Goal: Information Seeking & Learning: Check status

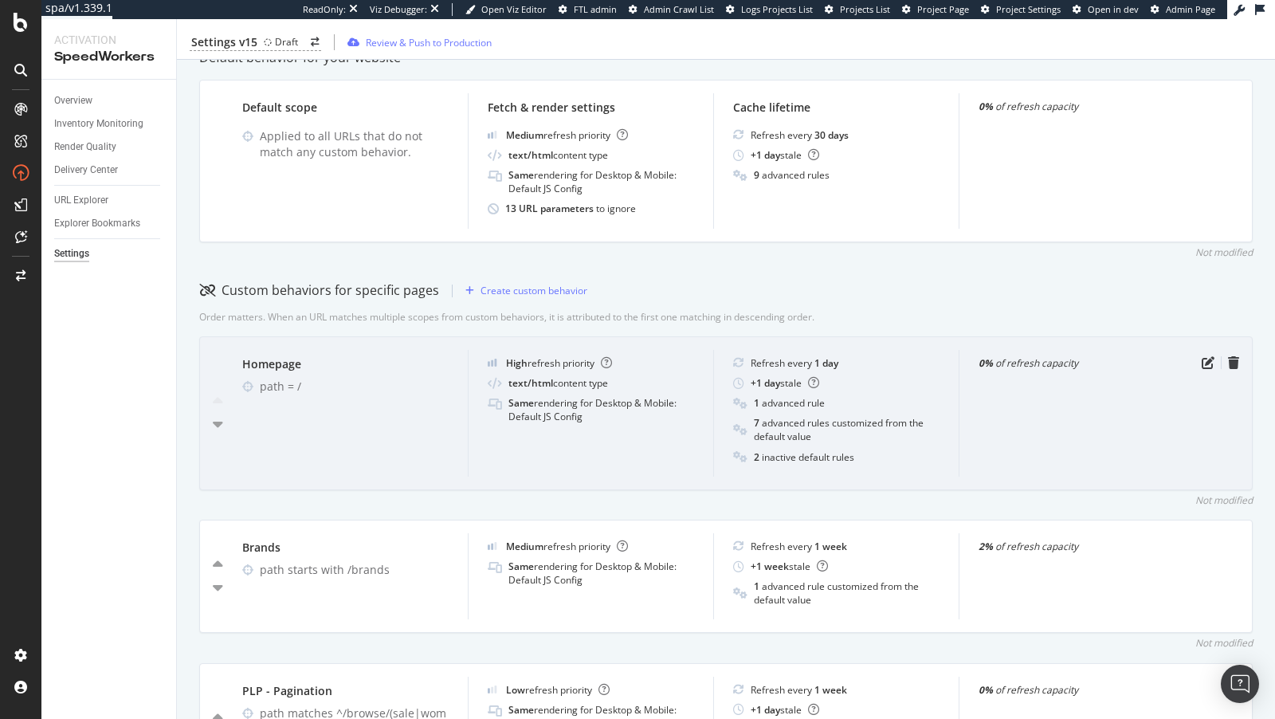
scroll to position [312, 0]
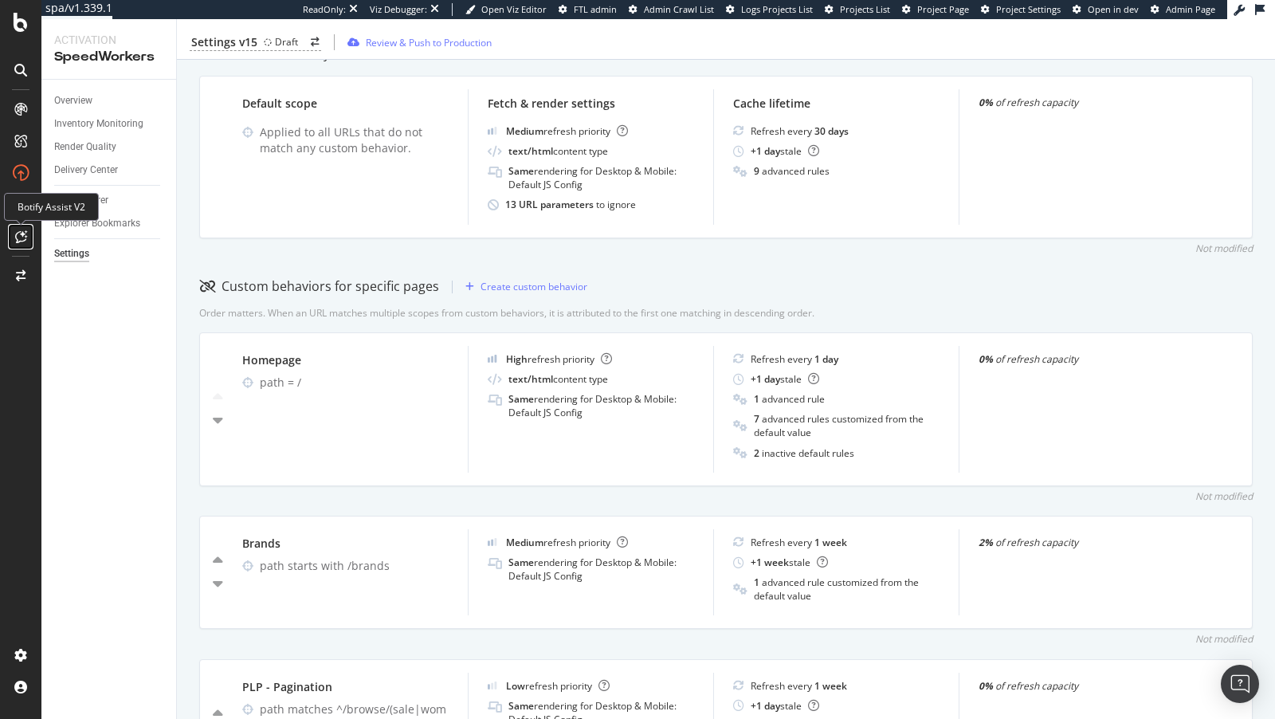
click at [19, 230] on icon at bounding box center [21, 236] width 12 height 13
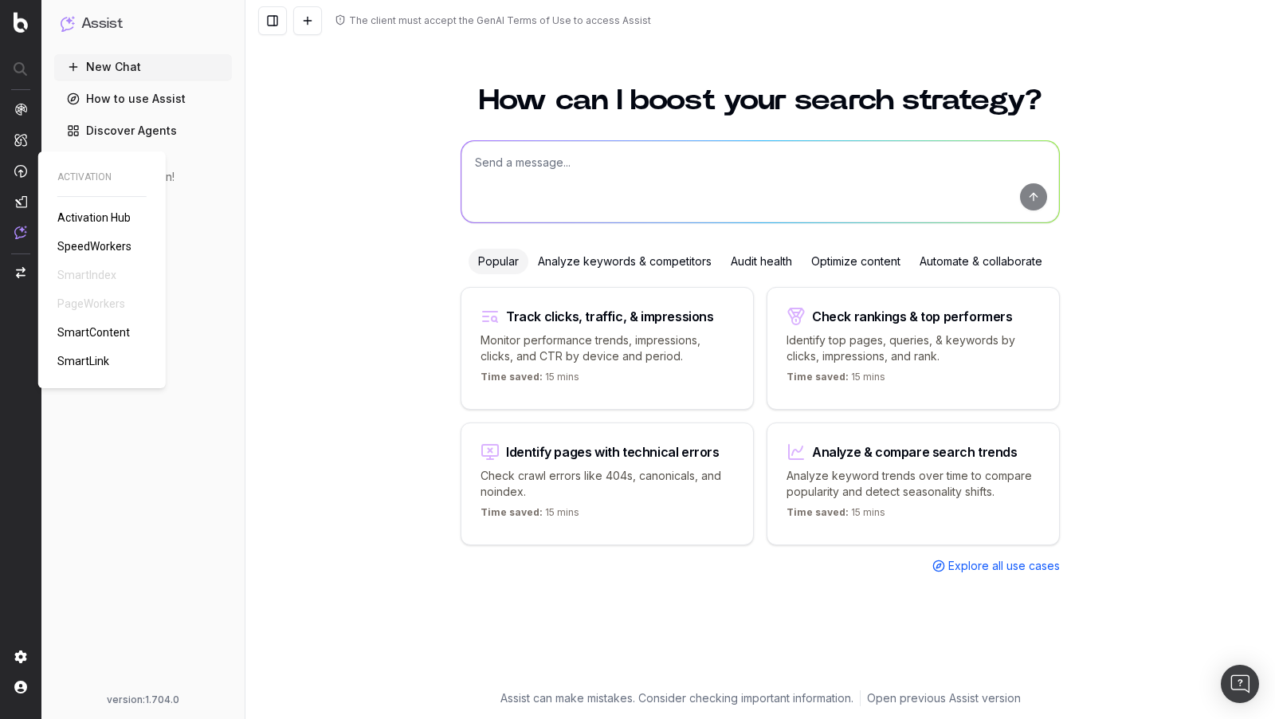
click at [87, 246] on span "SpeedWorkers" at bounding box center [94, 246] width 74 height 13
